Goal: Information Seeking & Learning: Learn about a topic

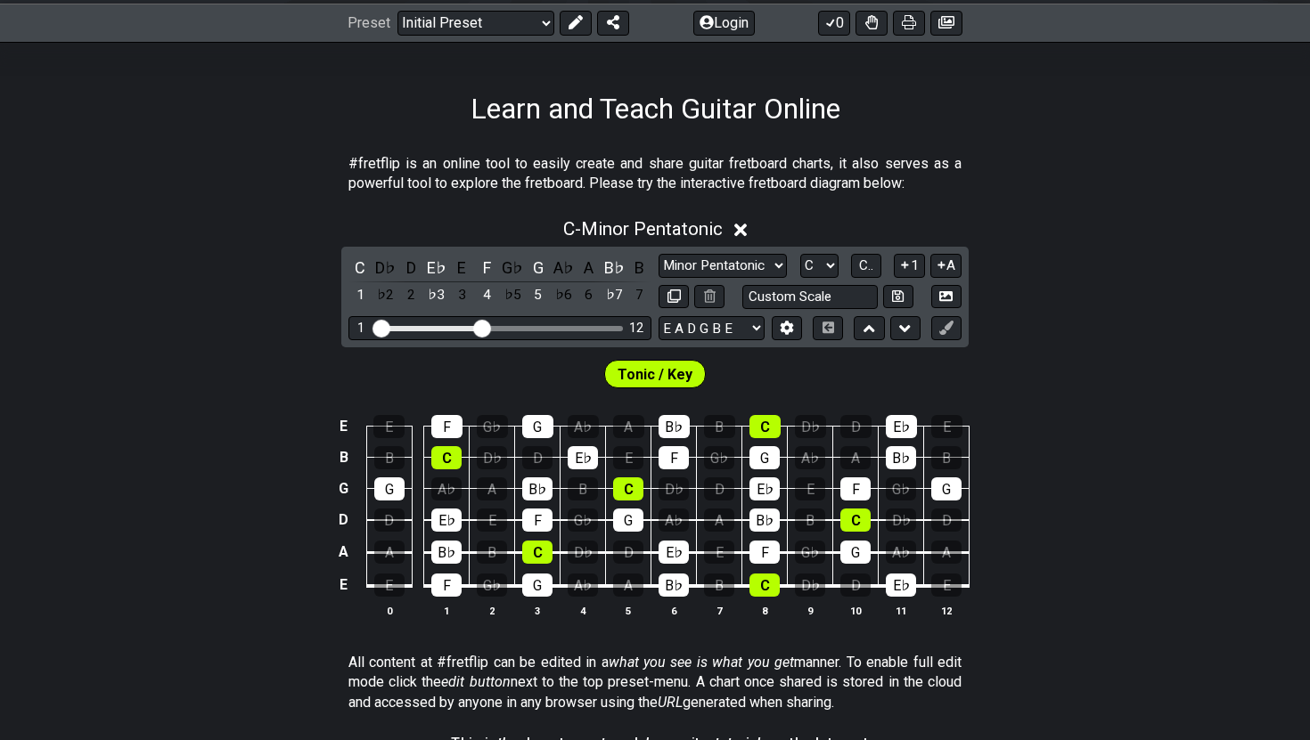
scroll to position [247, 0]
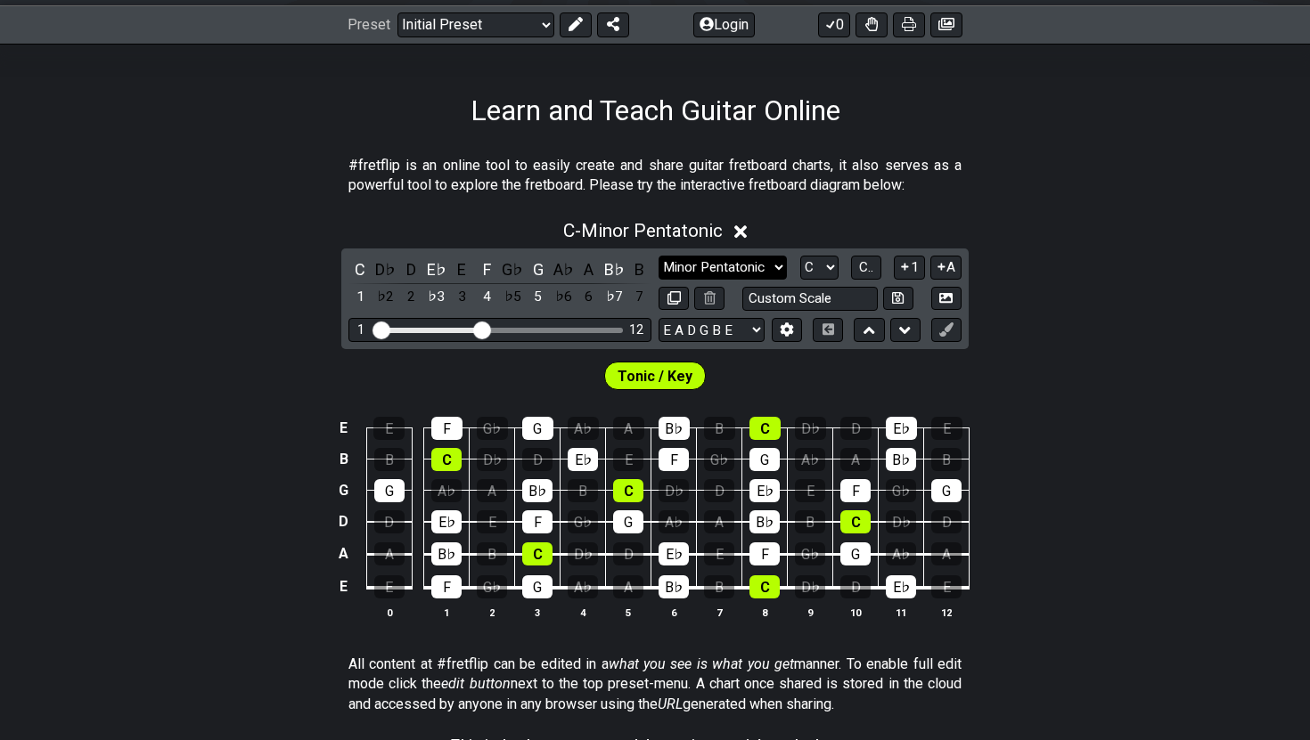
click at [737, 260] on select "Minor Pentatonic Click to edit Minor Pentatonic Major Pentatonic Minor Blues Ma…" at bounding box center [722, 268] width 128 height 24
click at [658, 256] on select "Minor Pentatonic Click to edit Minor Pentatonic Major Pentatonic Minor Blues Ma…" at bounding box center [722, 268] width 128 height 24
click at [826, 269] on select "A♭ A A♯ B♭ B C C♯ D♭ D D♯ E♭ E F F♯ G♭ G G♯" at bounding box center [819, 268] width 38 height 24
select select "G"
click at [800, 256] on select "A♭ A A♯ B♭ B C C♯ D♭ D D♯ E♭ E F F♯ G♭ G G♯" at bounding box center [819, 268] width 38 height 24
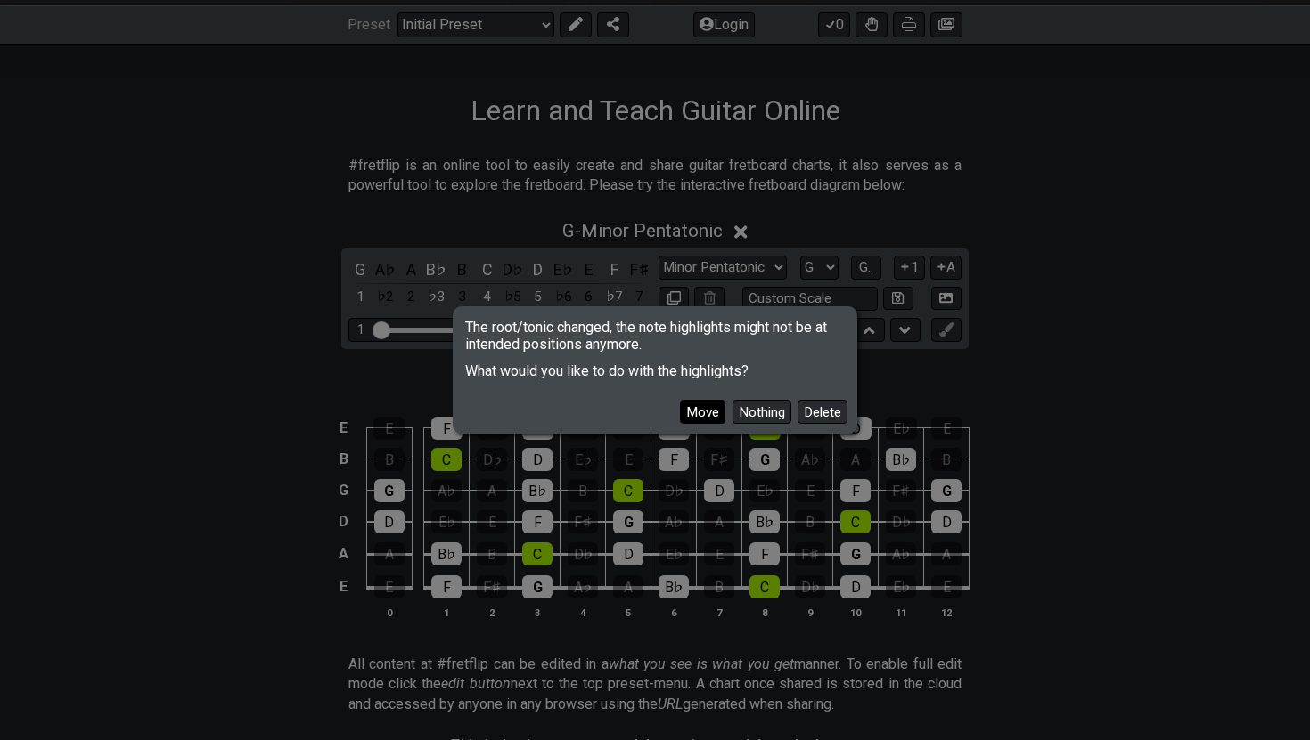
click at [708, 414] on button "Move" at bounding box center [702, 412] width 45 height 24
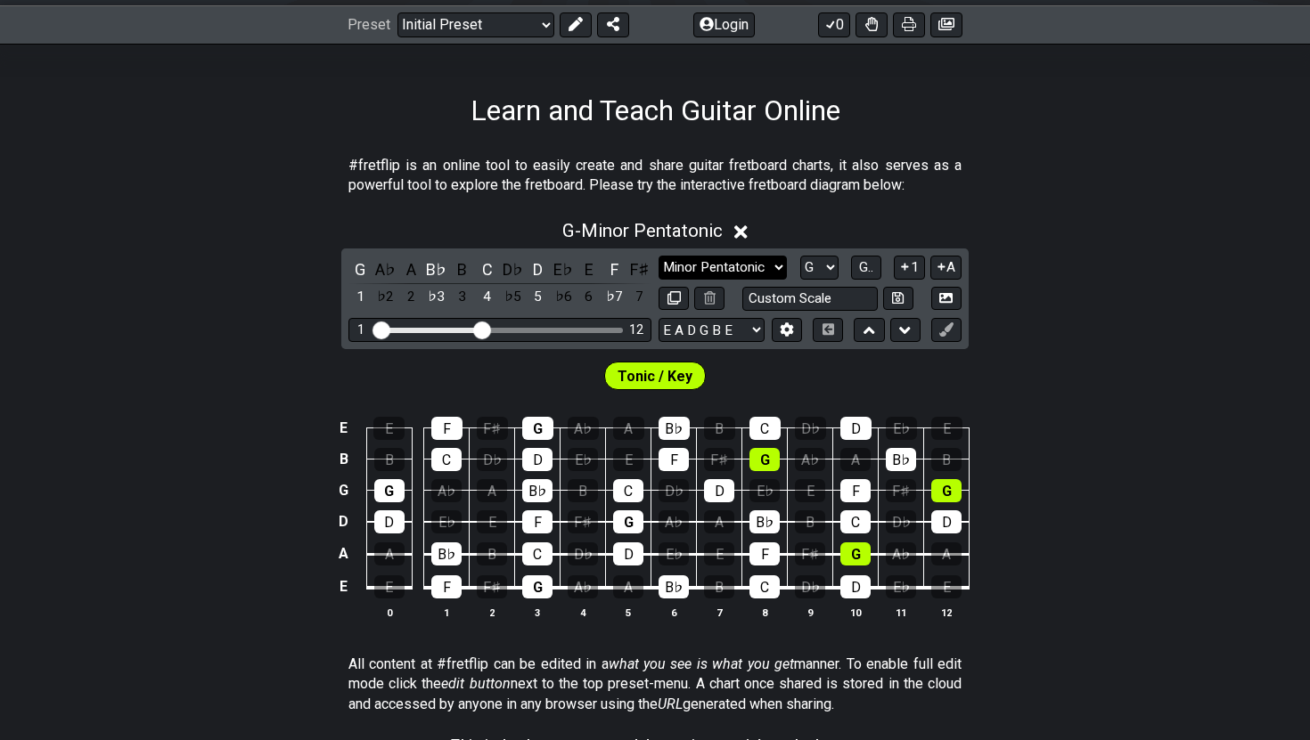
click at [729, 265] on select "Minor Pentatonic Click to edit Minor Pentatonic Major Pentatonic Minor Blues Ma…" at bounding box center [722, 268] width 128 height 24
select select "Major Pentatonic"
click at [658, 256] on select "Minor Pentatonic Click to edit Minor Pentatonic Major Pentatonic Minor Blues Ma…" at bounding box center [722, 268] width 128 height 24
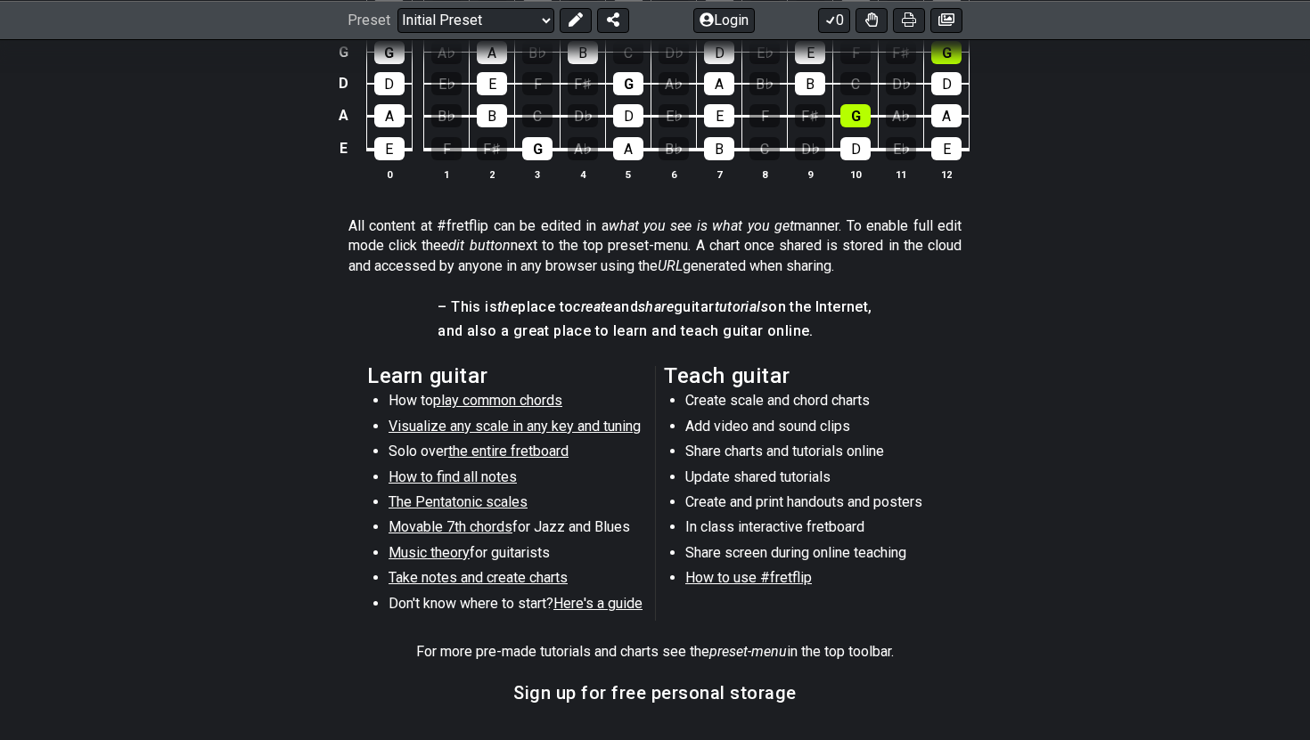
scroll to position [683, 0]
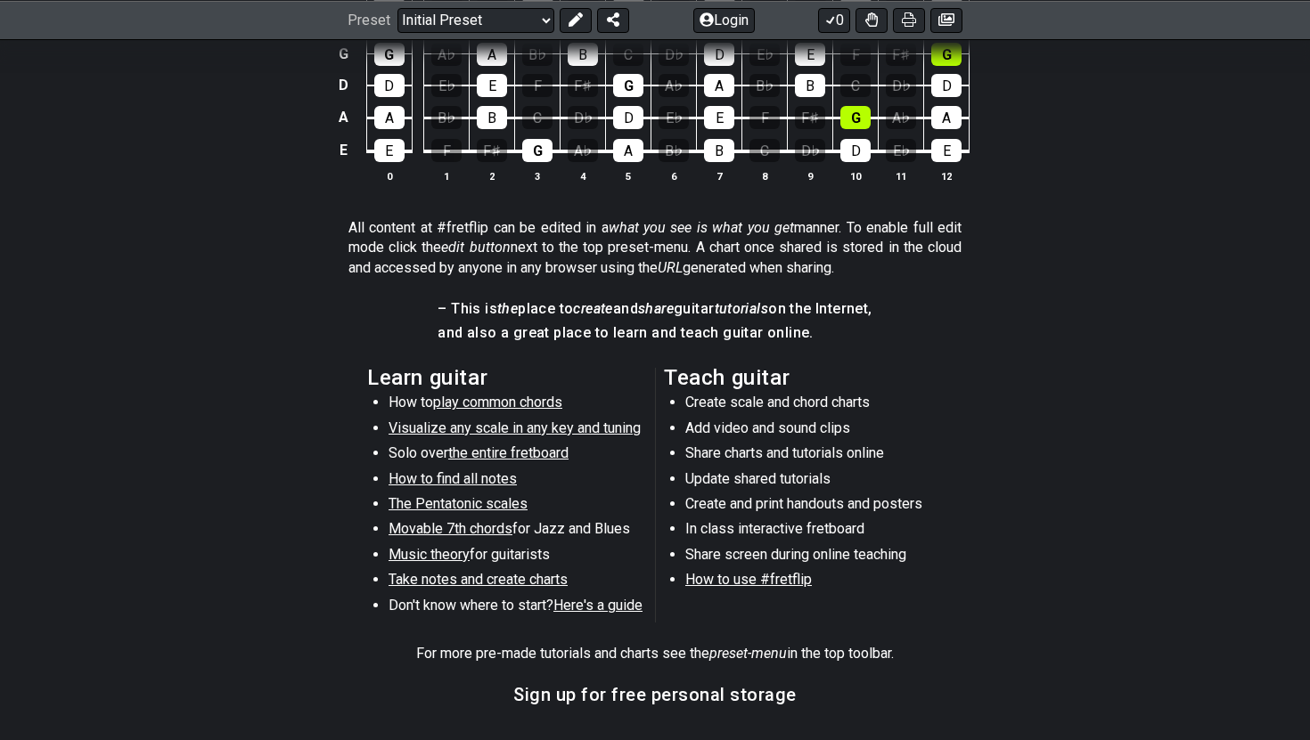
click at [530, 452] on span "the entire fretboard" at bounding box center [508, 453] width 120 height 17
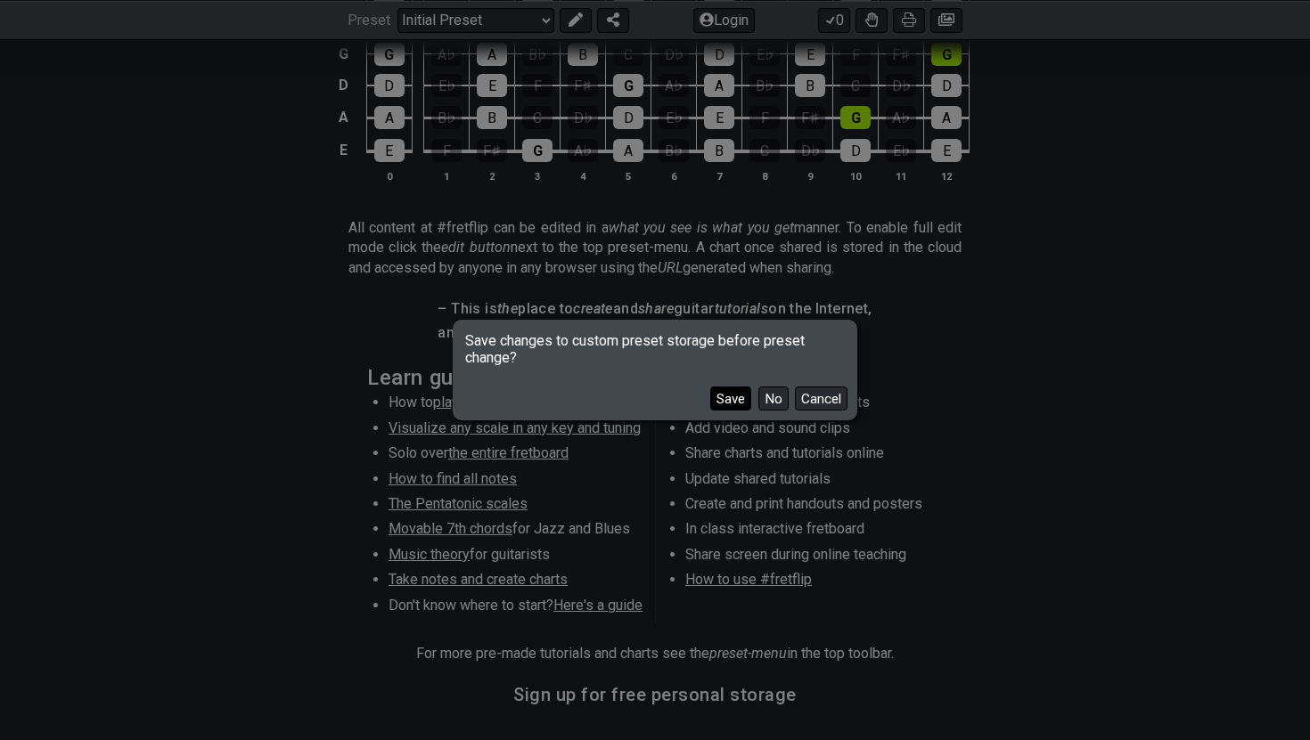
click at [728, 395] on button "Save" at bounding box center [730, 399] width 41 height 24
select select "C"
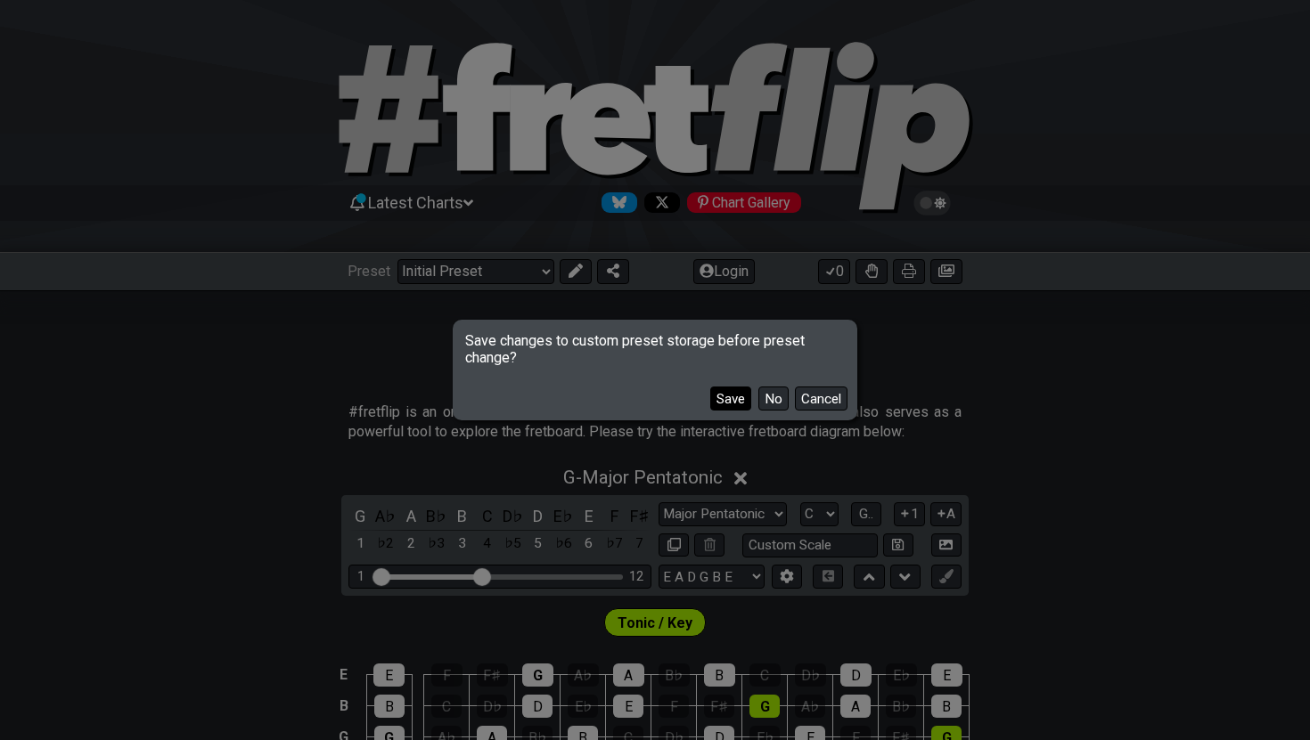
select select "/how-to-solo"
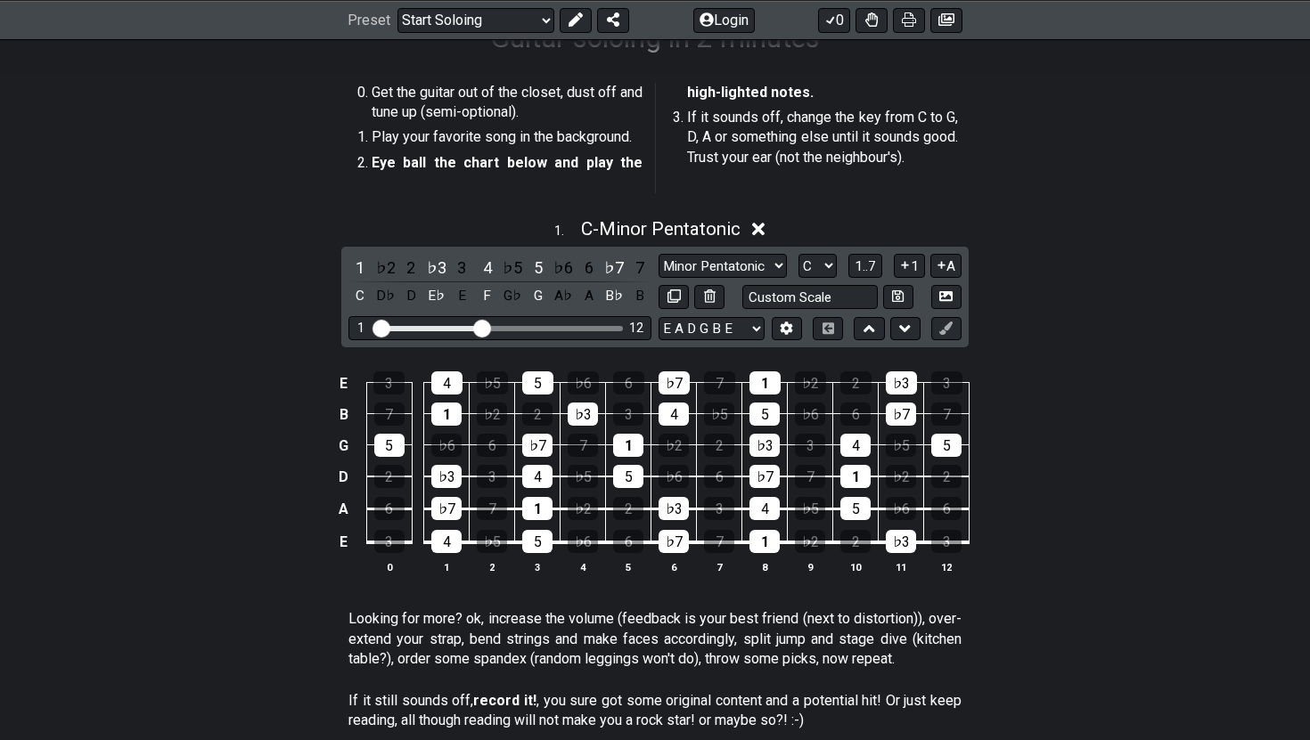
scroll to position [318, 0]
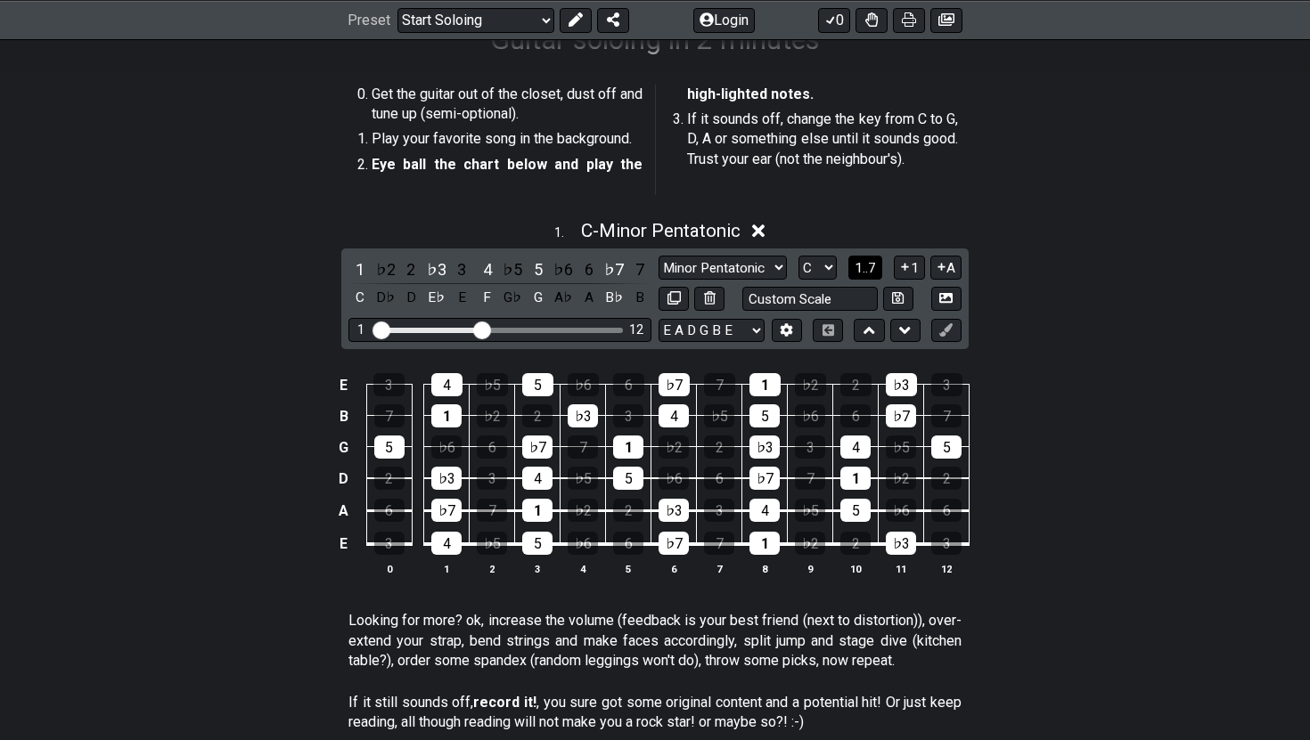
click at [866, 263] on span "1..7" at bounding box center [864, 268] width 21 height 16
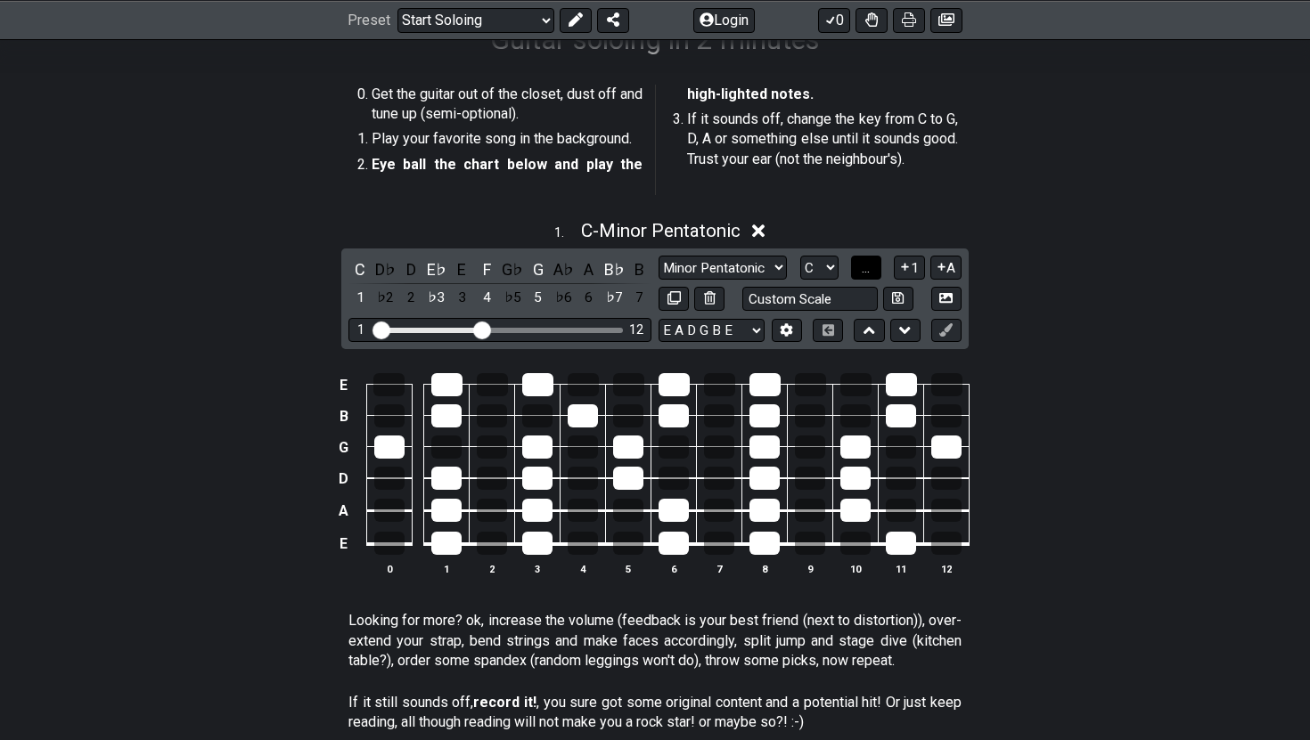
click at [866, 263] on span "..." at bounding box center [866, 268] width 8 height 16
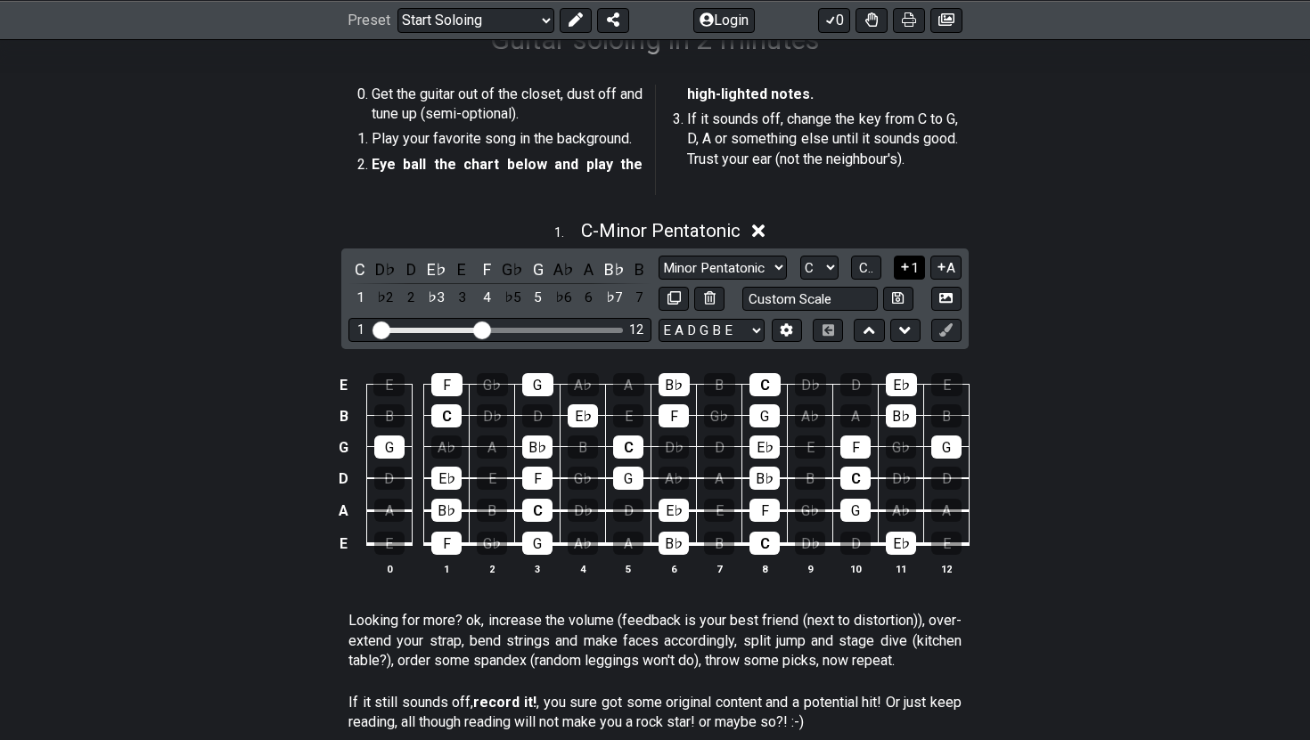
click at [898, 270] on icon at bounding box center [904, 266] width 17 height 13
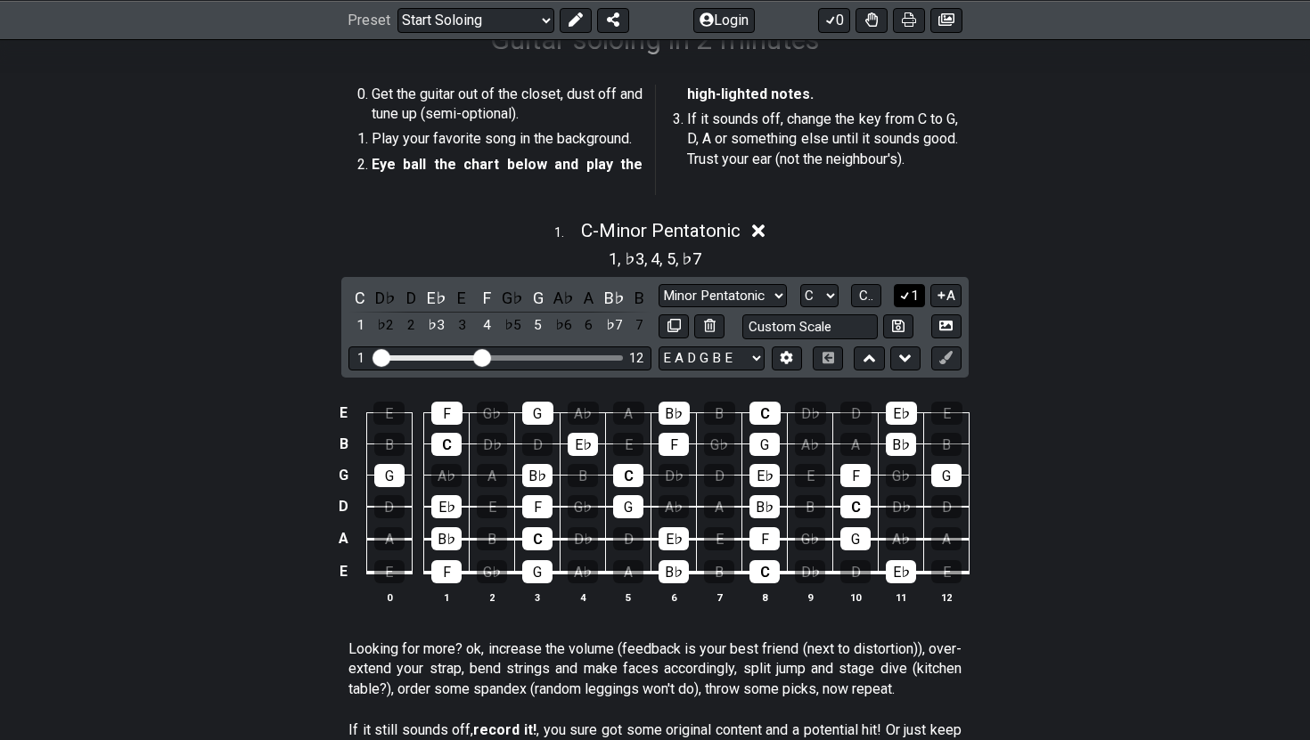
click at [909, 294] on icon at bounding box center [904, 295] width 17 height 13
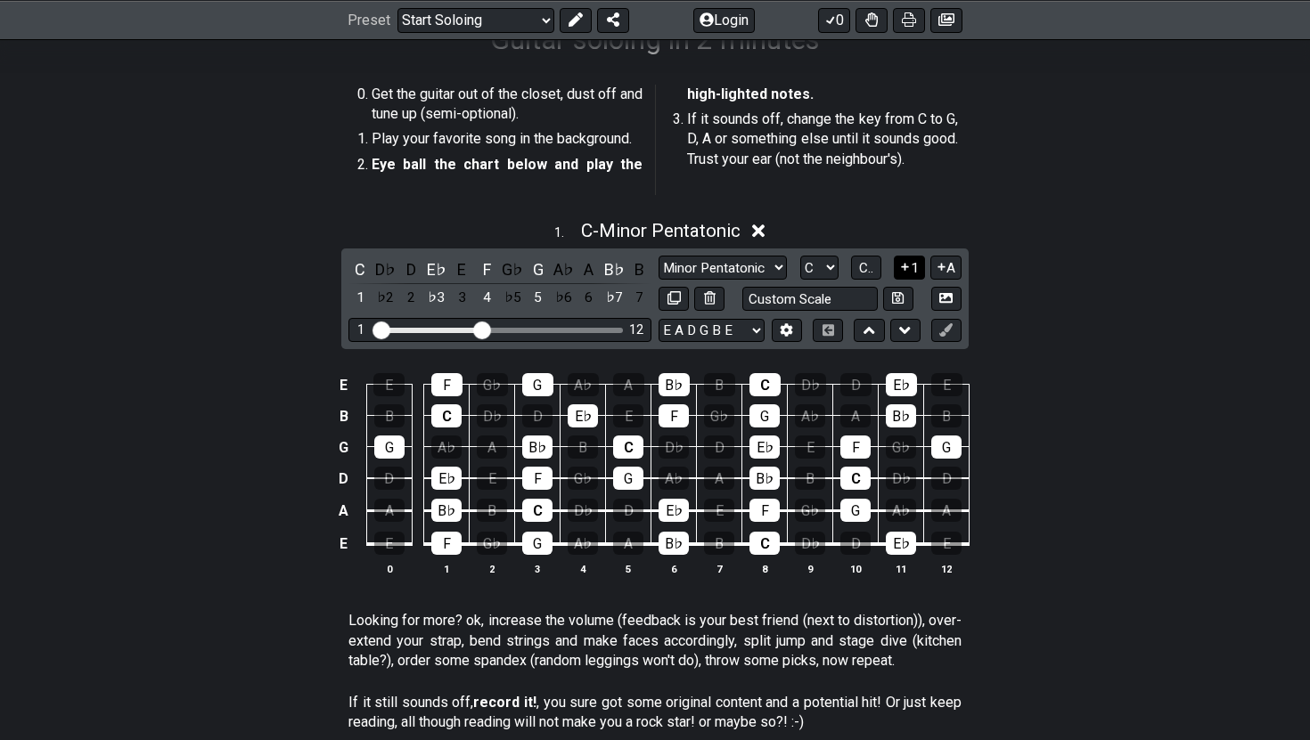
click at [909, 268] on icon at bounding box center [904, 266] width 17 height 13
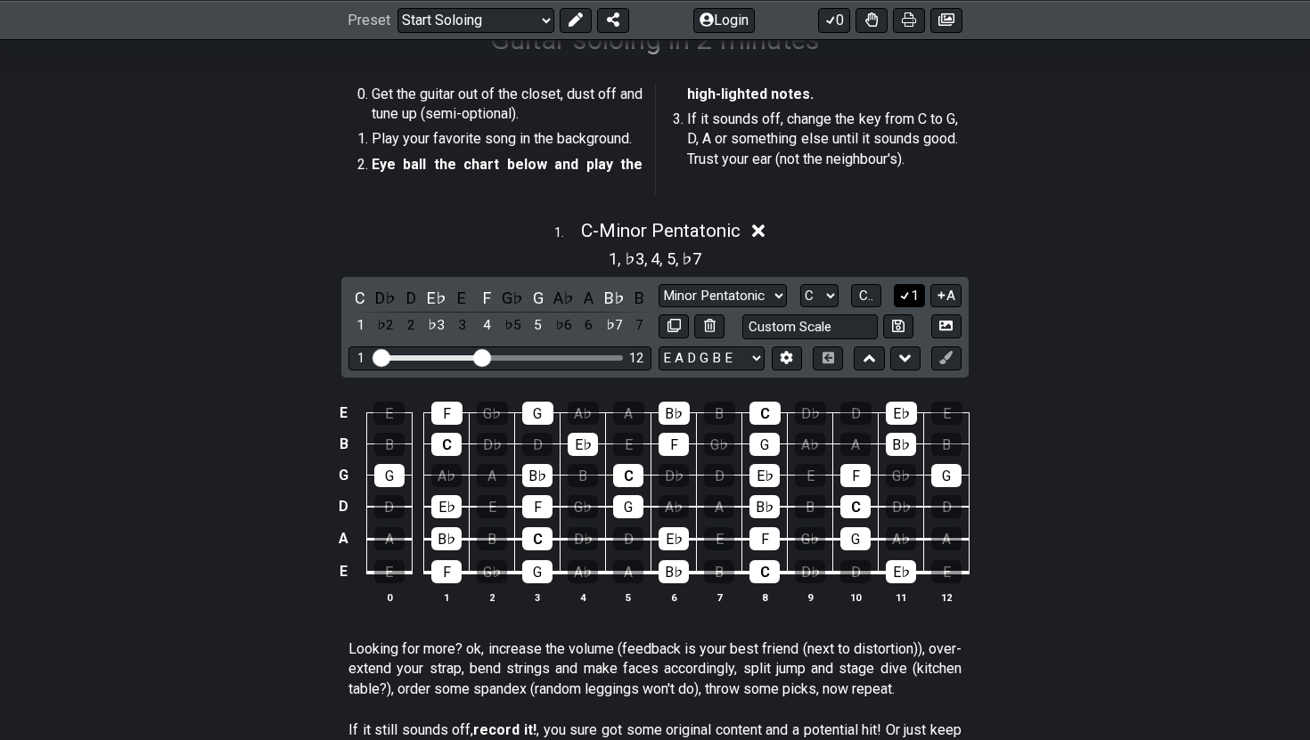
click at [911, 293] on button "1" at bounding box center [909, 296] width 30 height 24
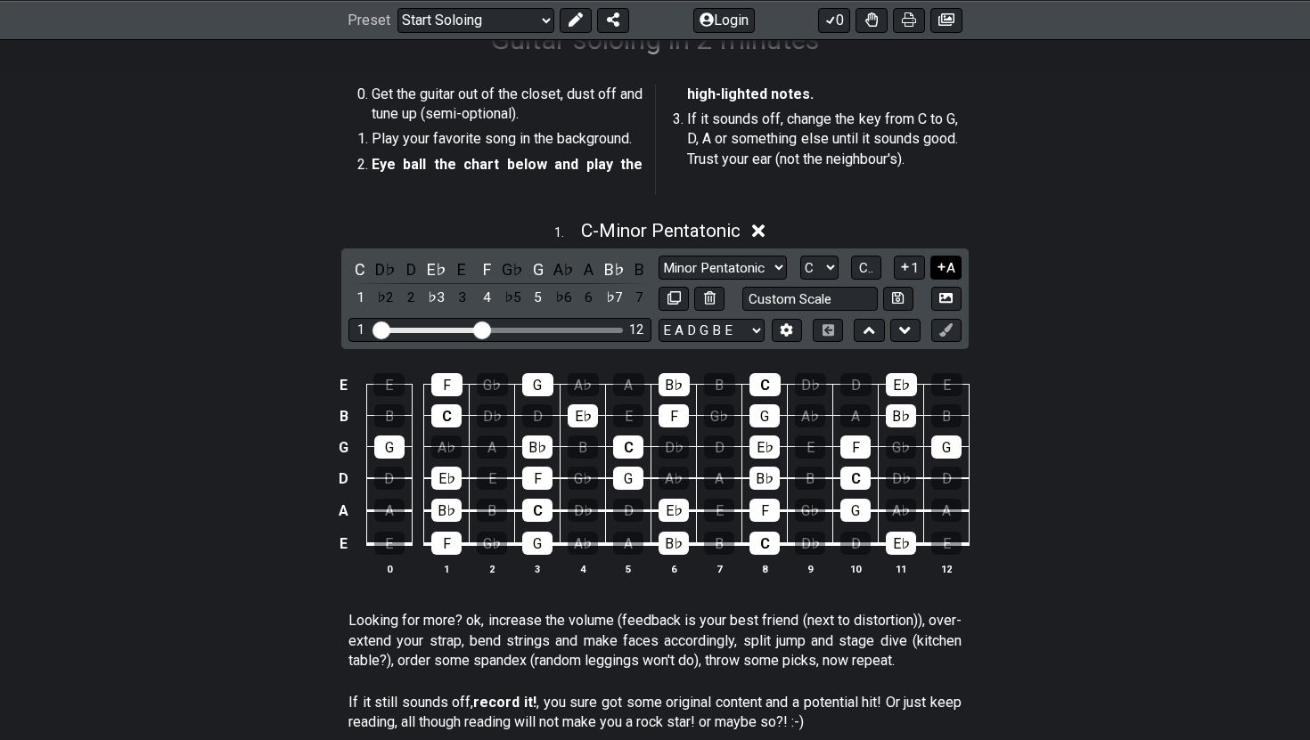
click at [943, 270] on icon at bounding box center [941, 266] width 17 height 13
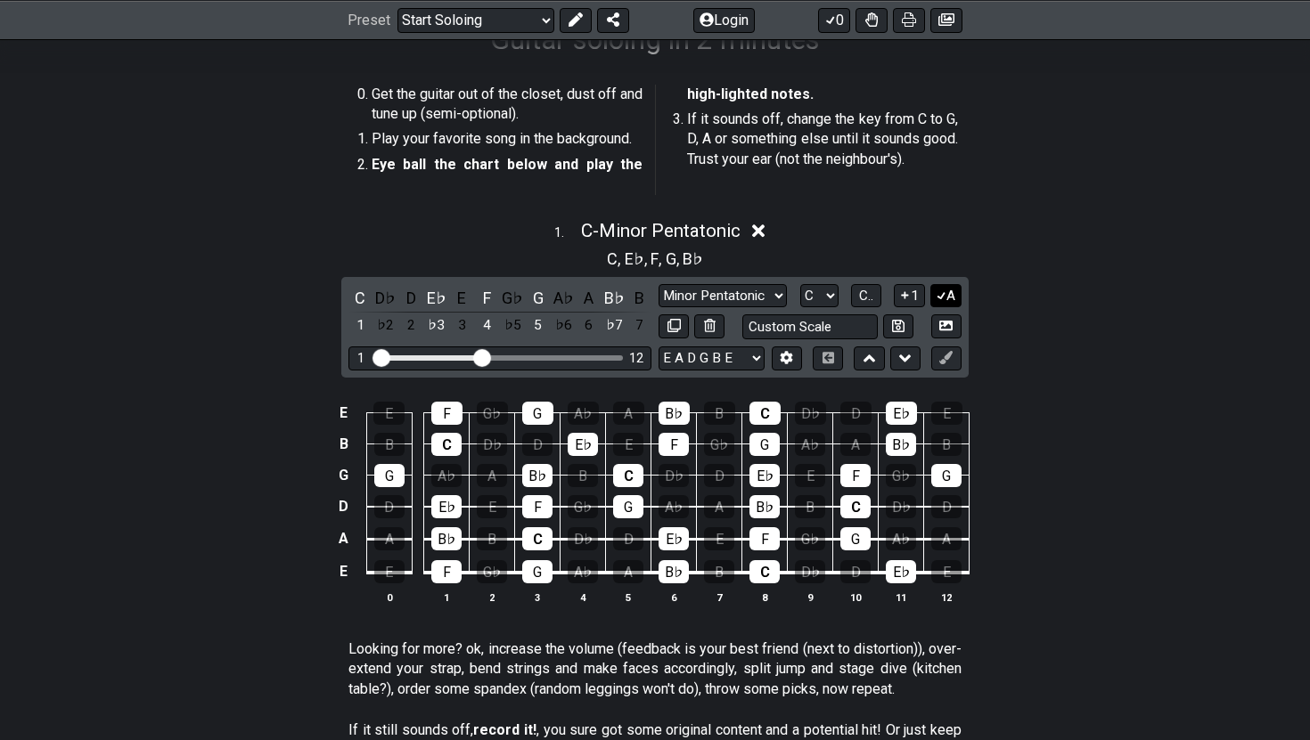
click at [945, 298] on button "A" at bounding box center [945, 296] width 31 height 24
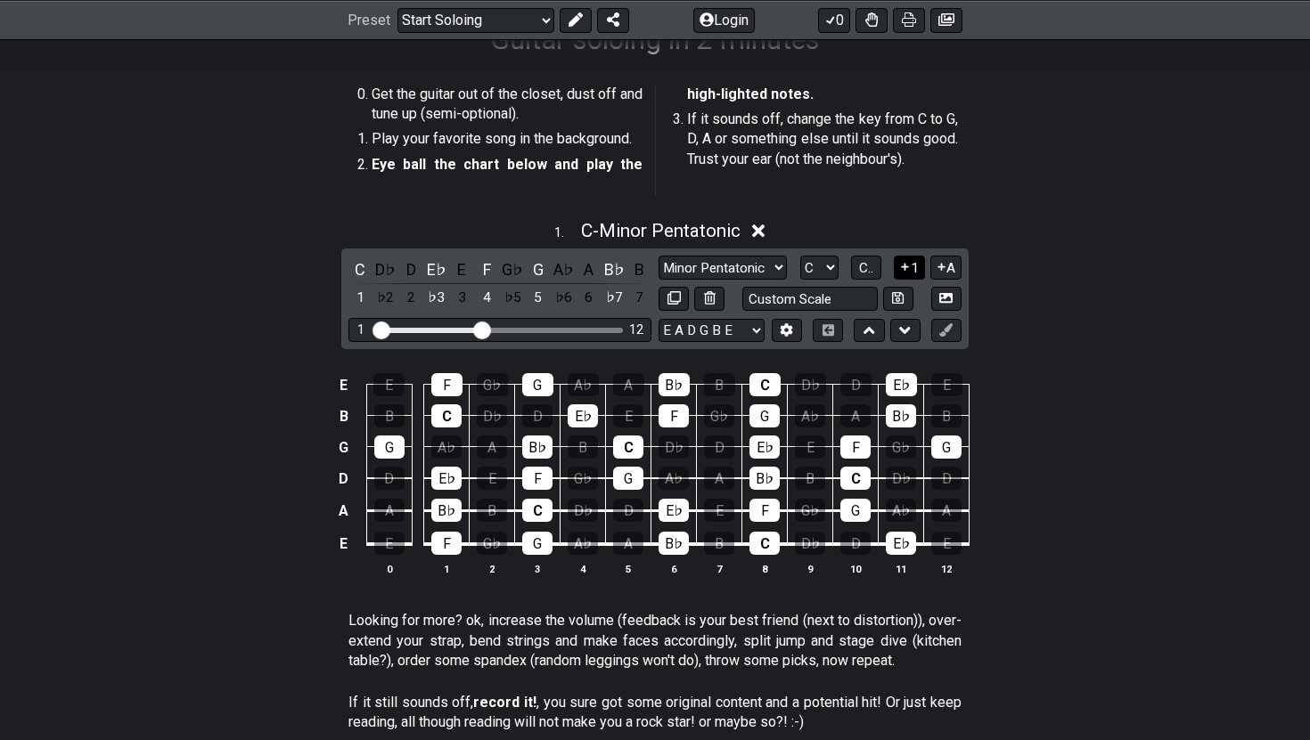
click at [922, 273] on button "1" at bounding box center [909, 268] width 30 height 24
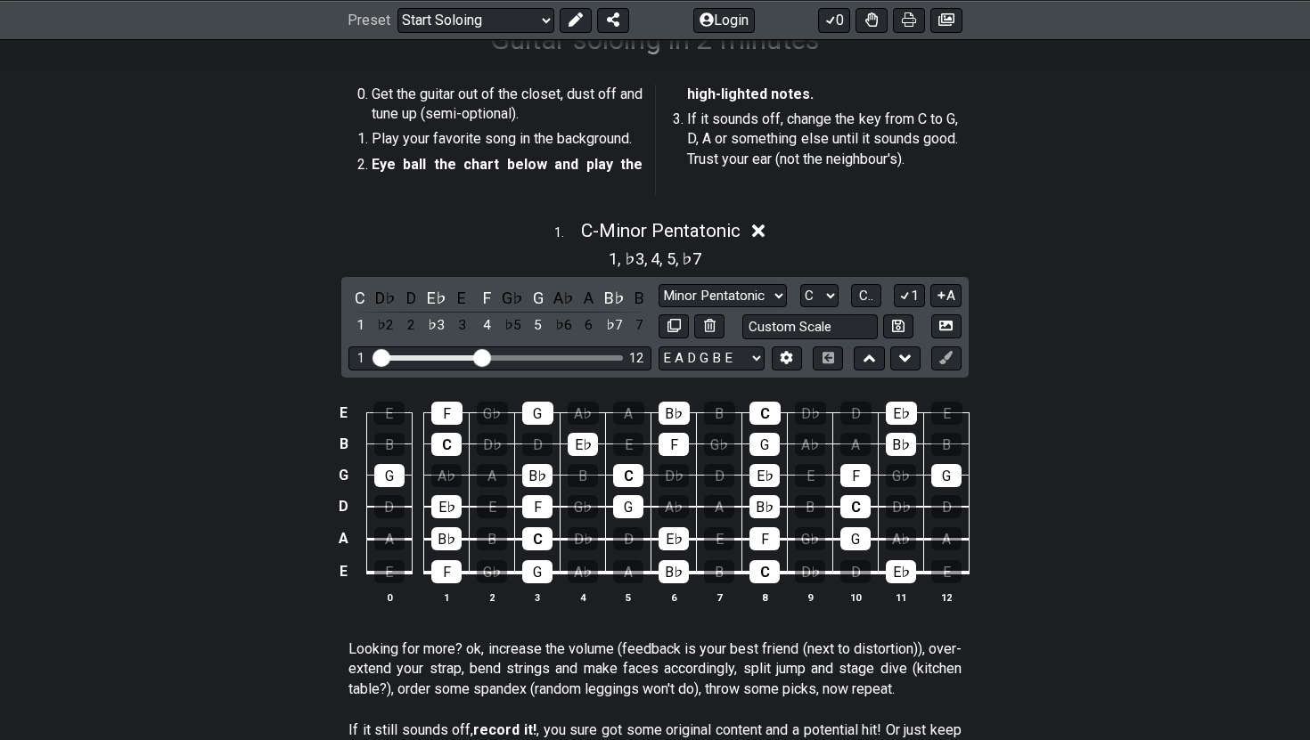
click at [940, 281] on div "C D♭ D E♭ E F G♭ G A♭ A B♭ B 1 ♭2 2 ♭3 3 4 ♭5 5 ♭6 6 ♭7 7 Minor Pentatonic Root…" at bounding box center [654, 327] width 627 height 101
click at [940, 295] on icon at bounding box center [940, 294] width 7 height 7
click at [682, 290] on select "Minor Pentatonic Root Minor Pentatonic Major Pentatonic Minor Blues Major Blues…" at bounding box center [722, 296] width 128 height 24
click at [658, 284] on select "Minor Pentatonic Root Minor Pentatonic Major Pentatonic Minor Blues Major Blues…" at bounding box center [722, 296] width 128 height 24
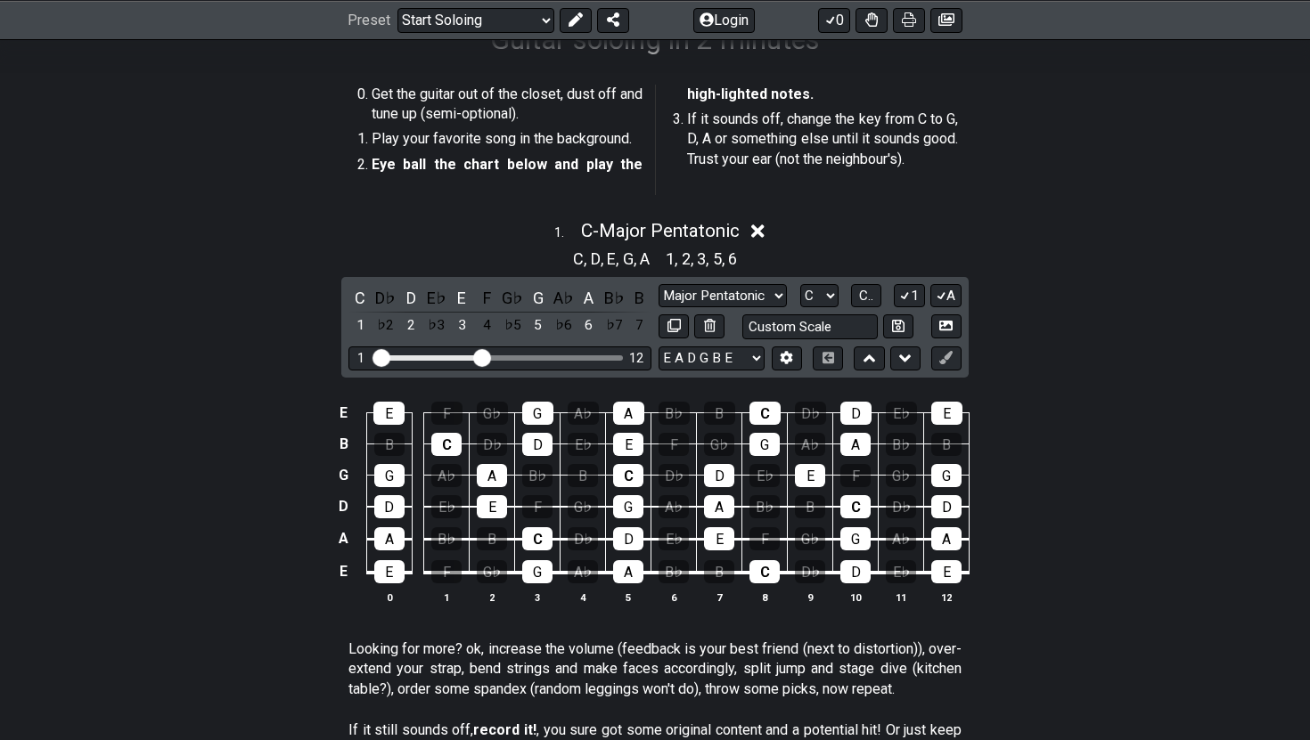
click at [743, 278] on div "C D♭ D E♭ E F G♭ G A♭ A B♭ B 1 ♭2 2 ♭3 3 4 ♭5 5 ♭6 6 ♭7 7 Minor Pentatonic Root…" at bounding box center [654, 327] width 627 height 101
click at [745, 298] on select "Minor Pentatonic Root Minor Pentatonic Major Pentatonic Minor Blues Major Blues…" at bounding box center [722, 296] width 128 height 24
select select "Minor Pentatonic"
click at [658, 284] on select "Minor Pentatonic Root Minor Pentatonic Major Pentatonic Minor Blues Major Blues…" at bounding box center [722, 296] width 128 height 24
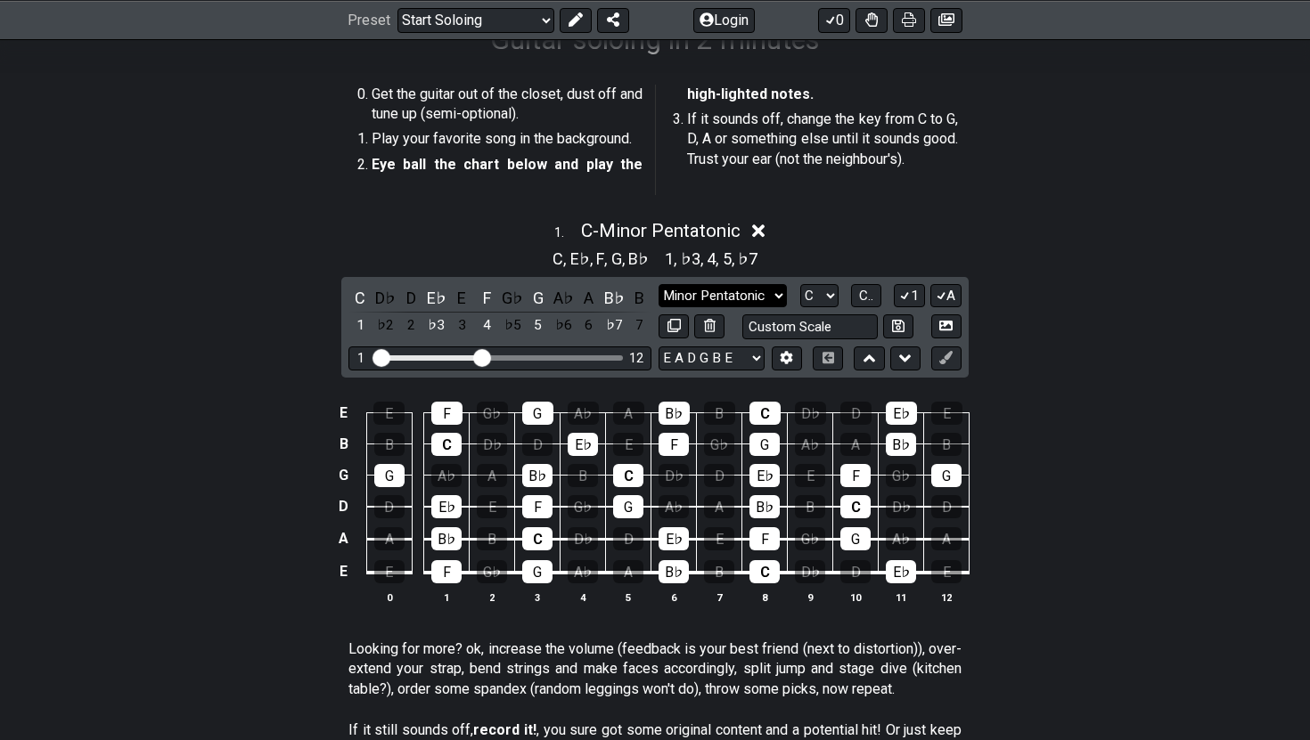
click at [765, 286] on select "Minor Pentatonic Root Minor Pentatonic Major Pentatonic Minor Blues Major Blues…" at bounding box center [722, 296] width 128 height 24
